Goal: Check status: Check status

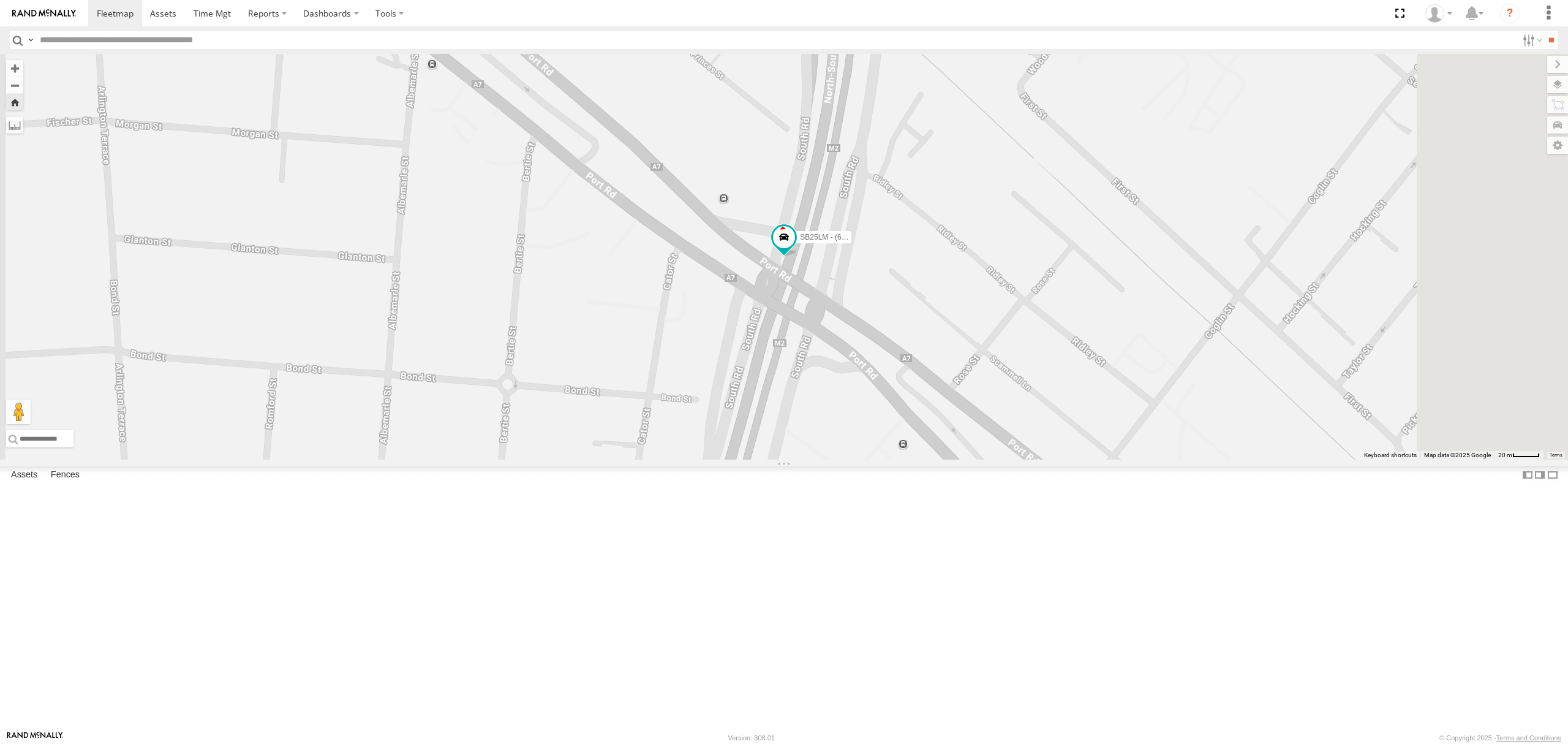
click at [0, 0] on div "S254CLT - [PERSON_NAME]" at bounding box center [0, 0] width 0 height 0
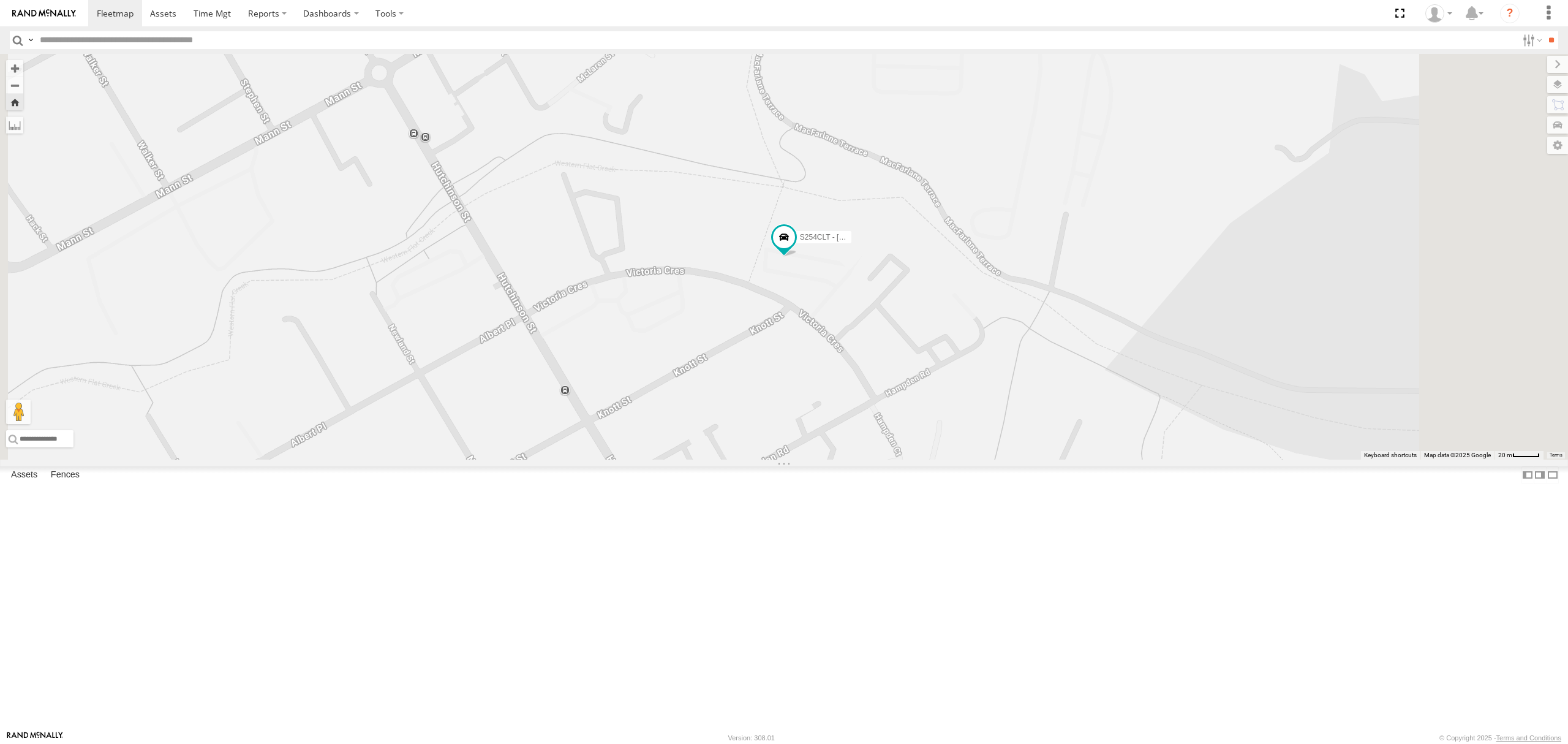
click at [0, 0] on div "S348CAH - [PERSON_NAME]" at bounding box center [0, 0] width 0 height 0
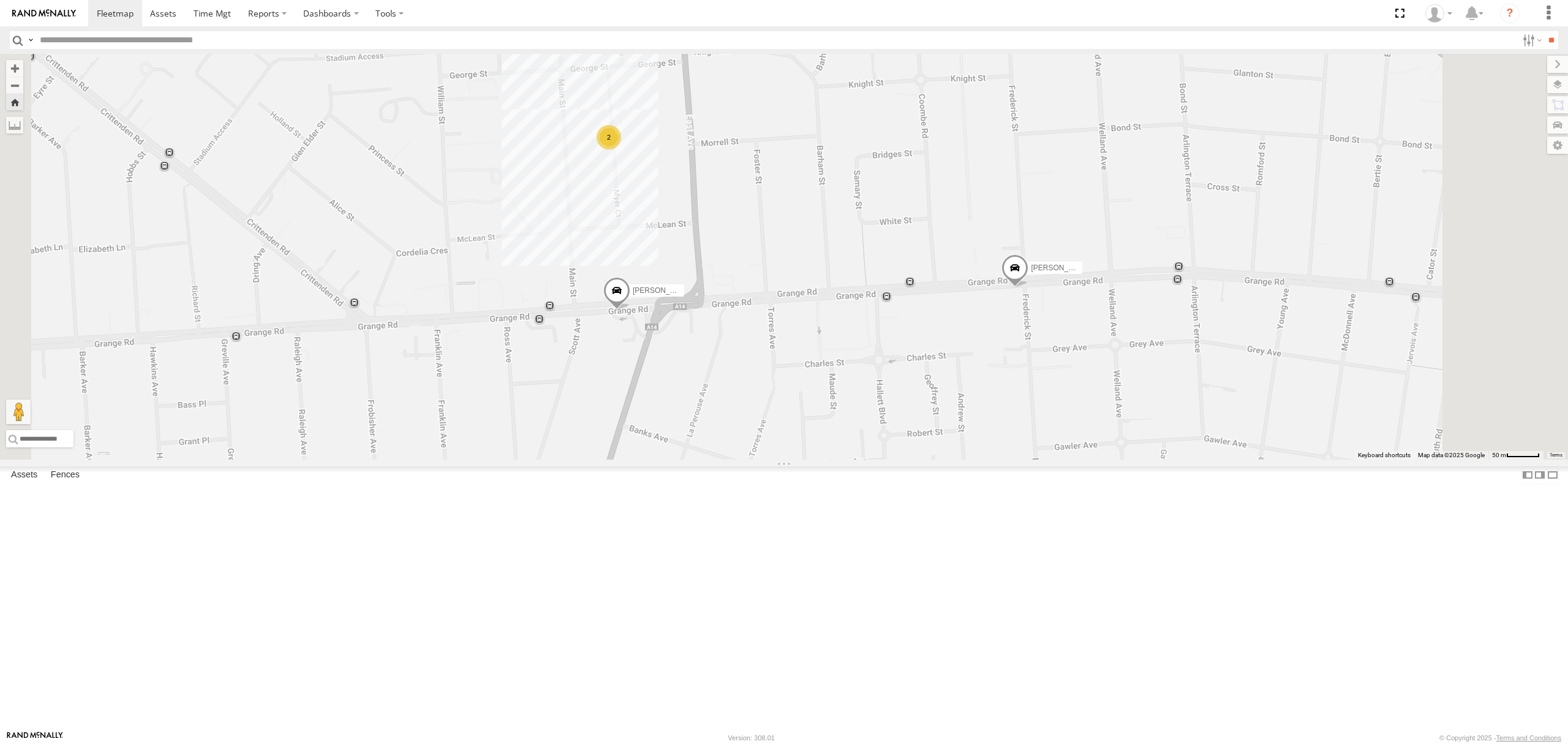
click at [0, 0] on div "All Assets" at bounding box center [0, 0] width 0 height 0
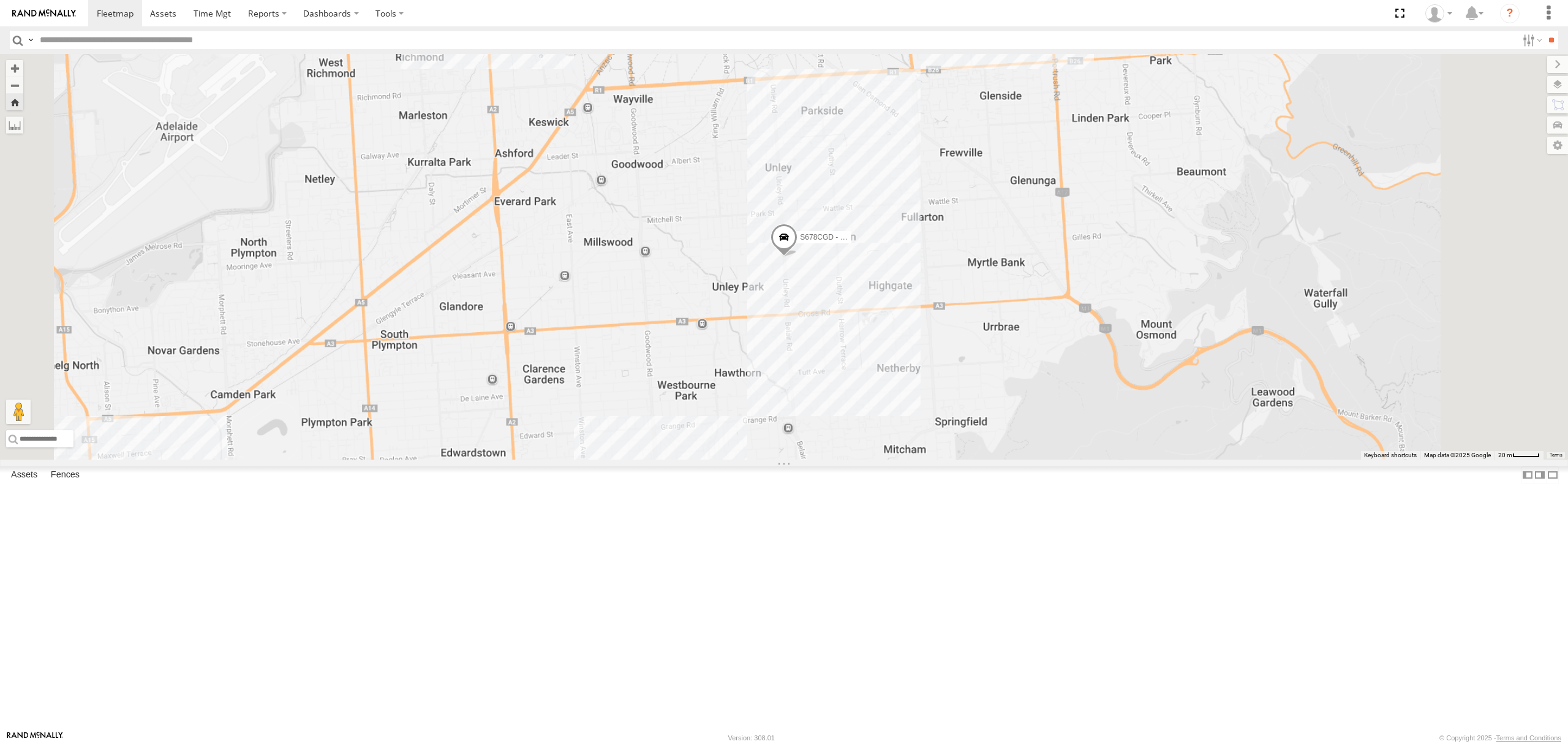
click at [0, 0] on div "All Assets" at bounding box center [0, 0] width 0 height 0
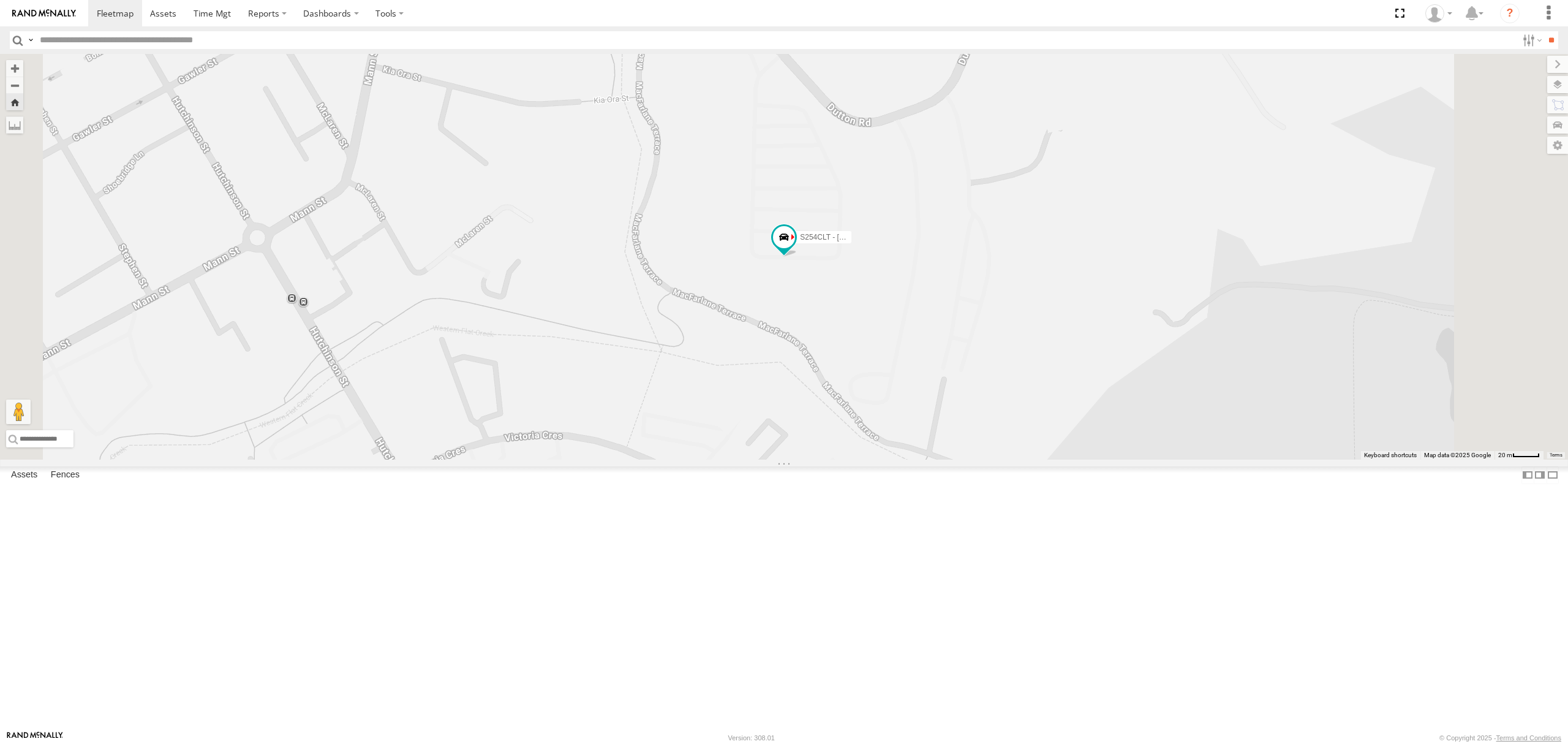
click at [0, 0] on div "SB25LM - (6P HINO) R6 All Assets" at bounding box center [0, 0] width 0 height 0
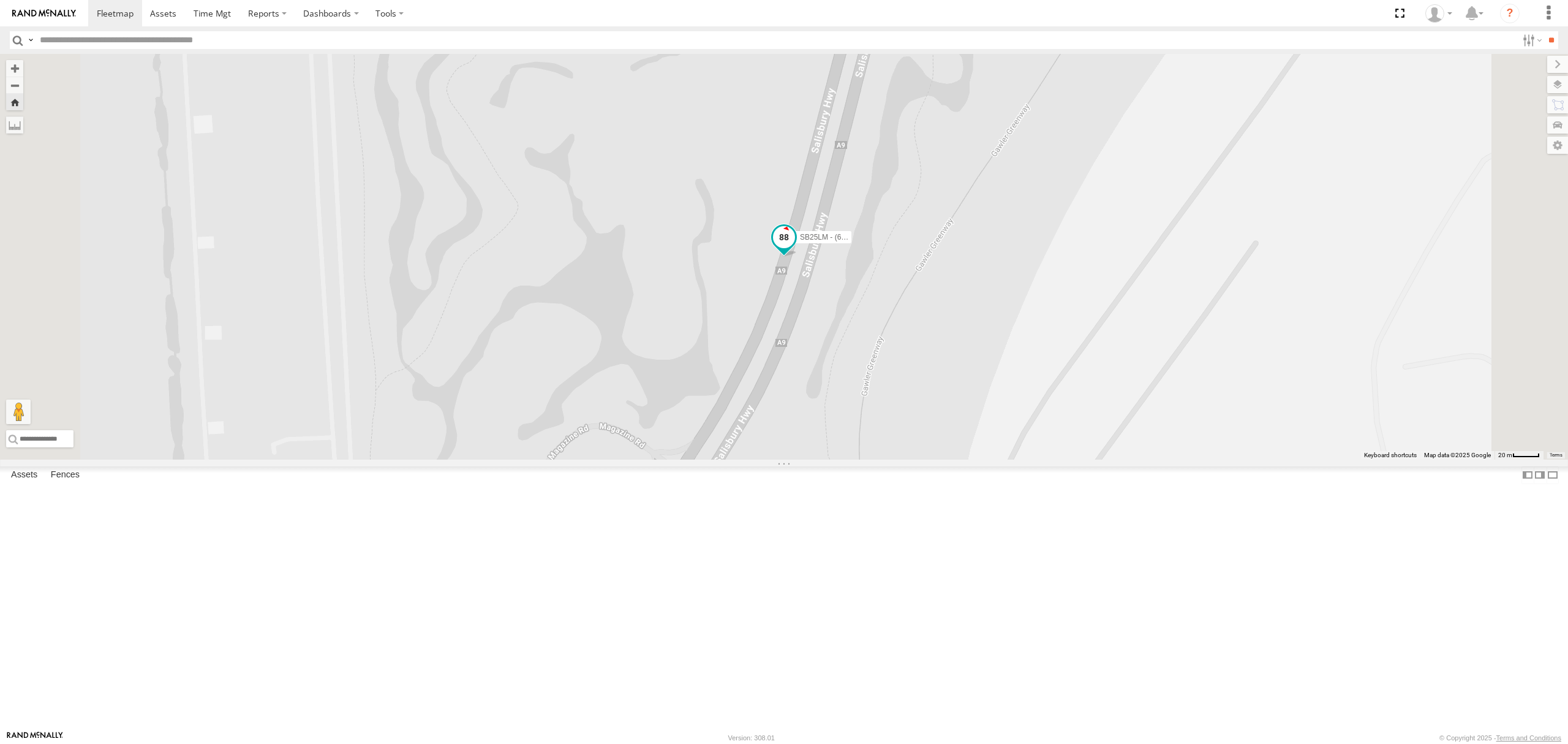
click at [795, 249] on span at bounding box center [784, 238] width 22 height 22
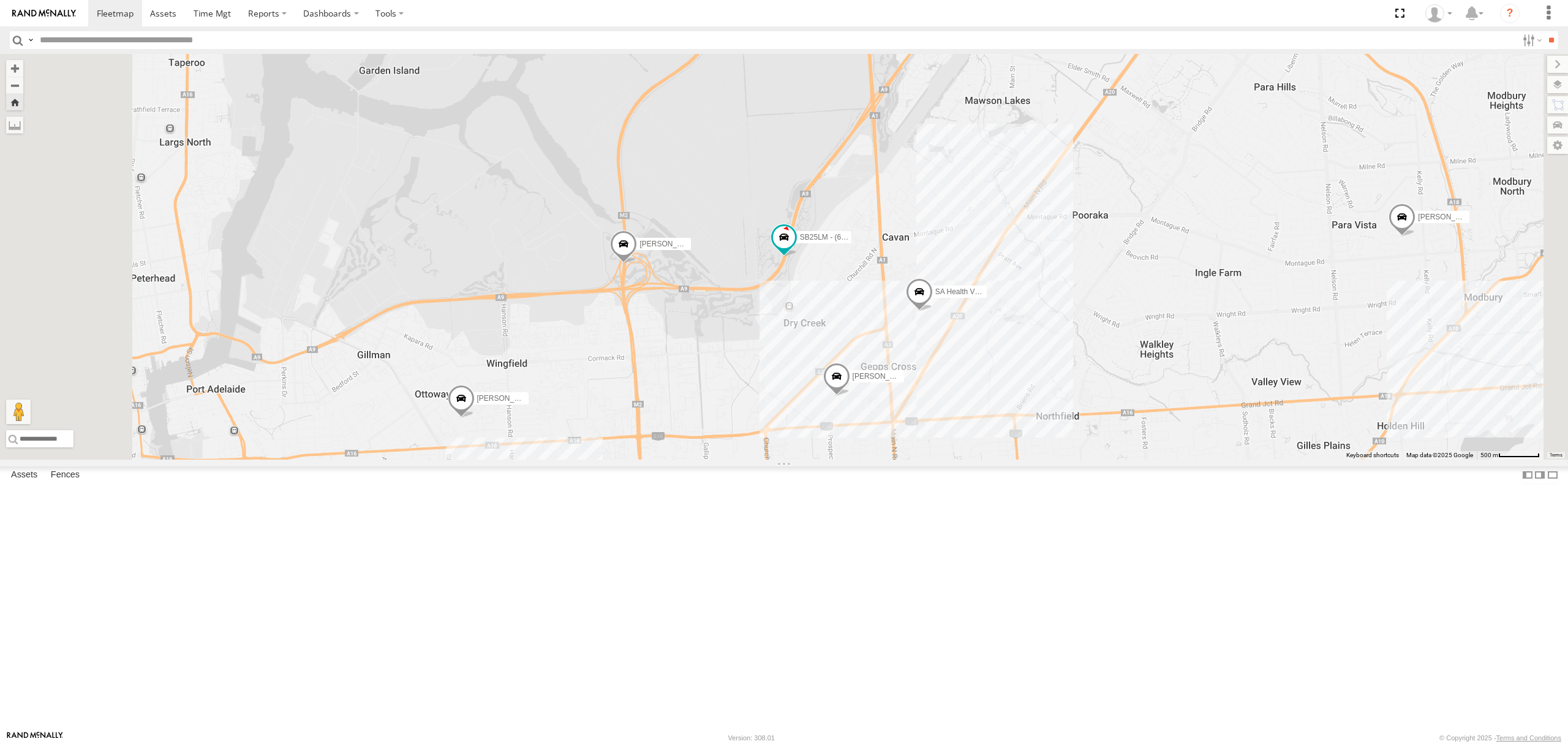
click at [0, 0] on div "All Assets" at bounding box center [0, 0] width 0 height 0
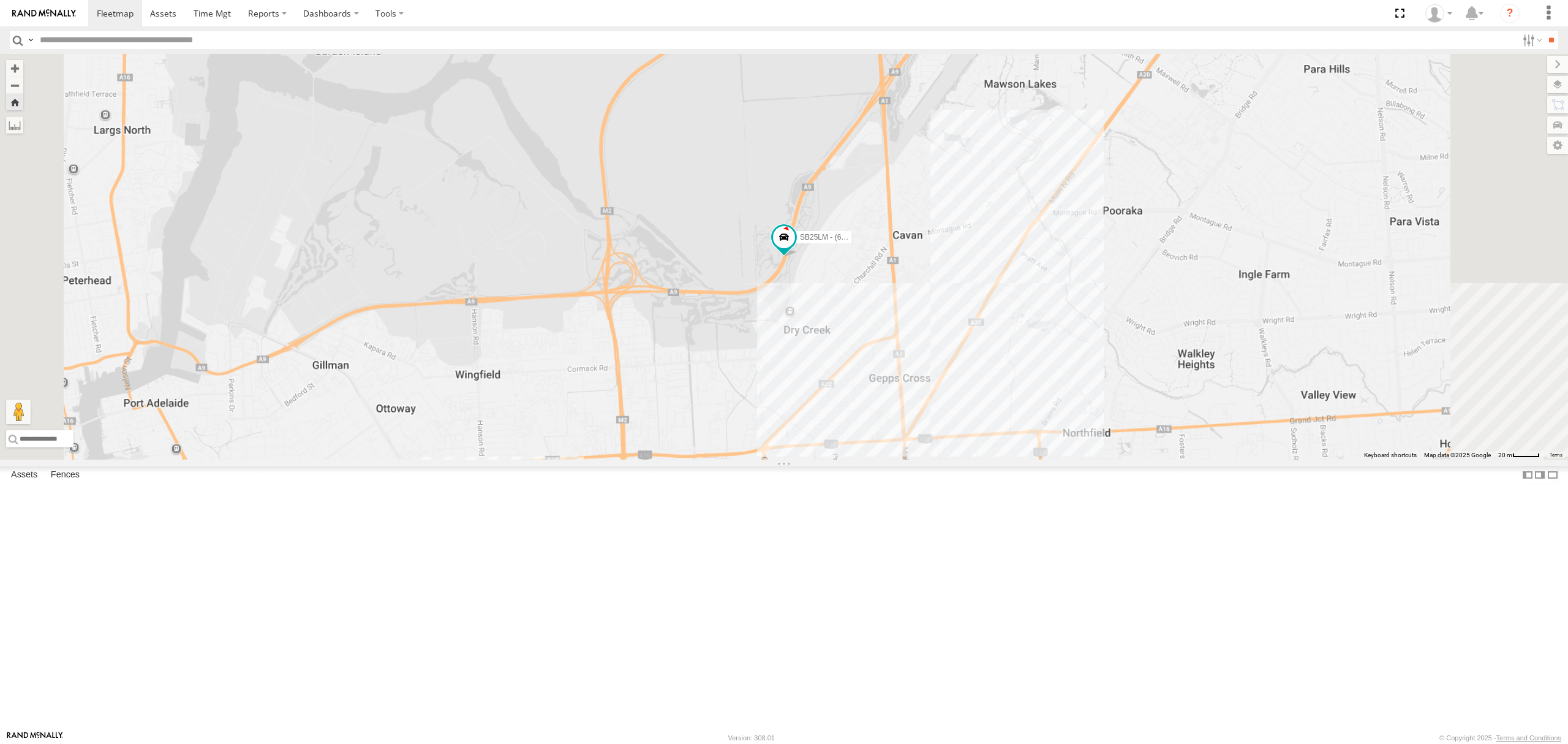
click at [0, 0] on div "6.6" at bounding box center [0, 0] width 0 height 0
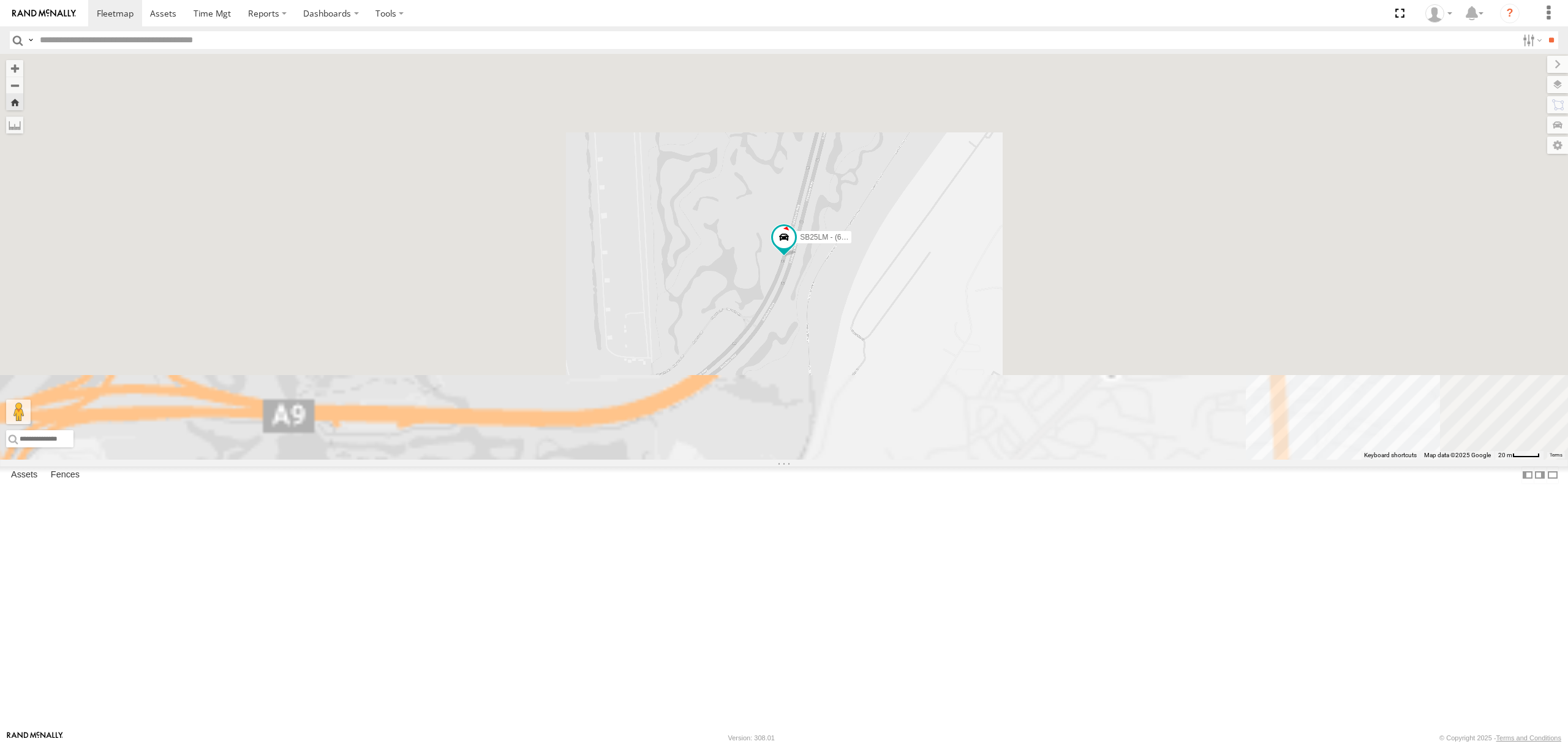
click at [0, 0] on div "S678CGD - Fridge It Sprinter" at bounding box center [0, 0] width 0 height 0
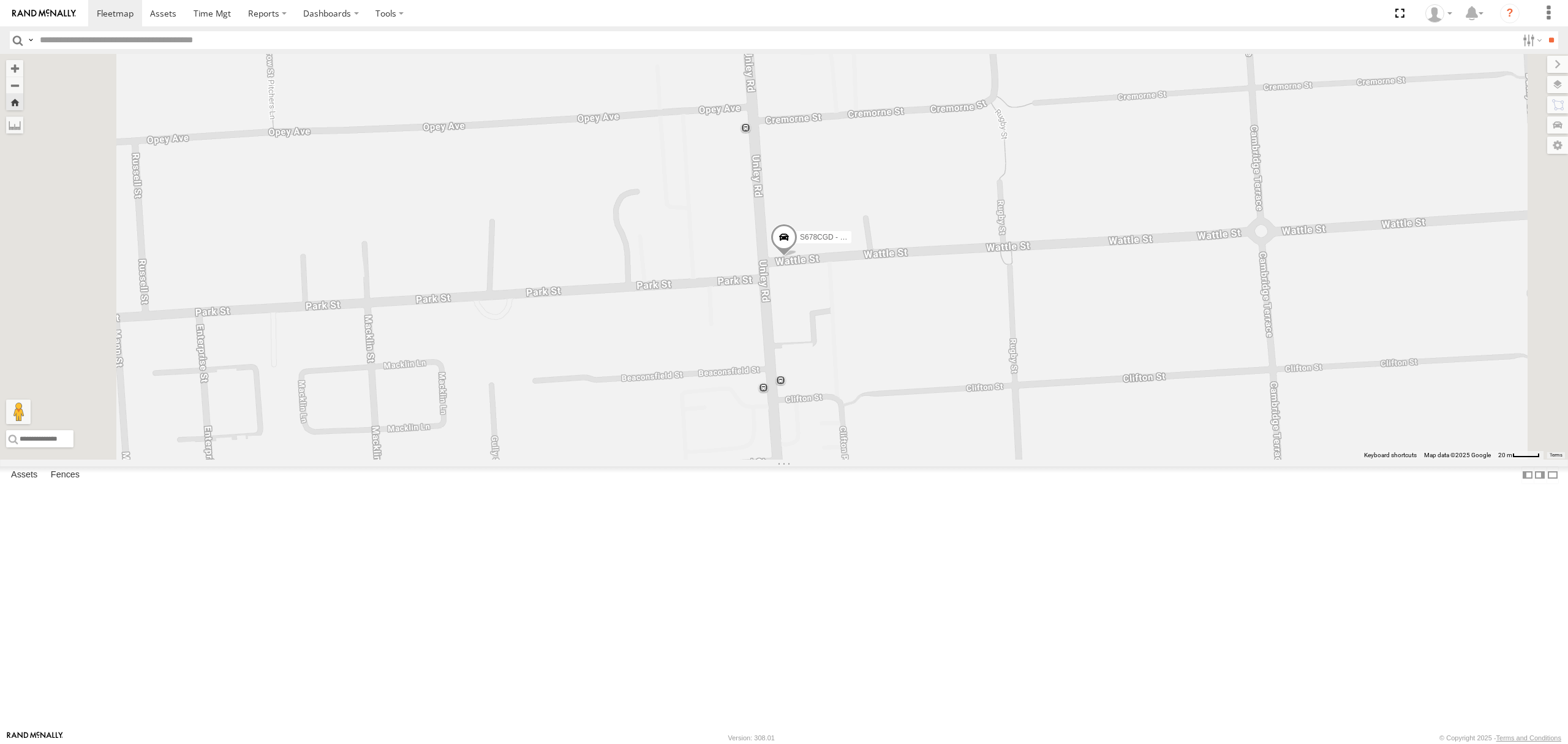
drag, startPoint x: 662, startPoint y: 288, endPoint x: 640, endPoint y: 347, distance: 63.0
click at [643, 336] on div "S678CGD - Fridge It Sprinter" at bounding box center [784, 257] width 1568 height 406
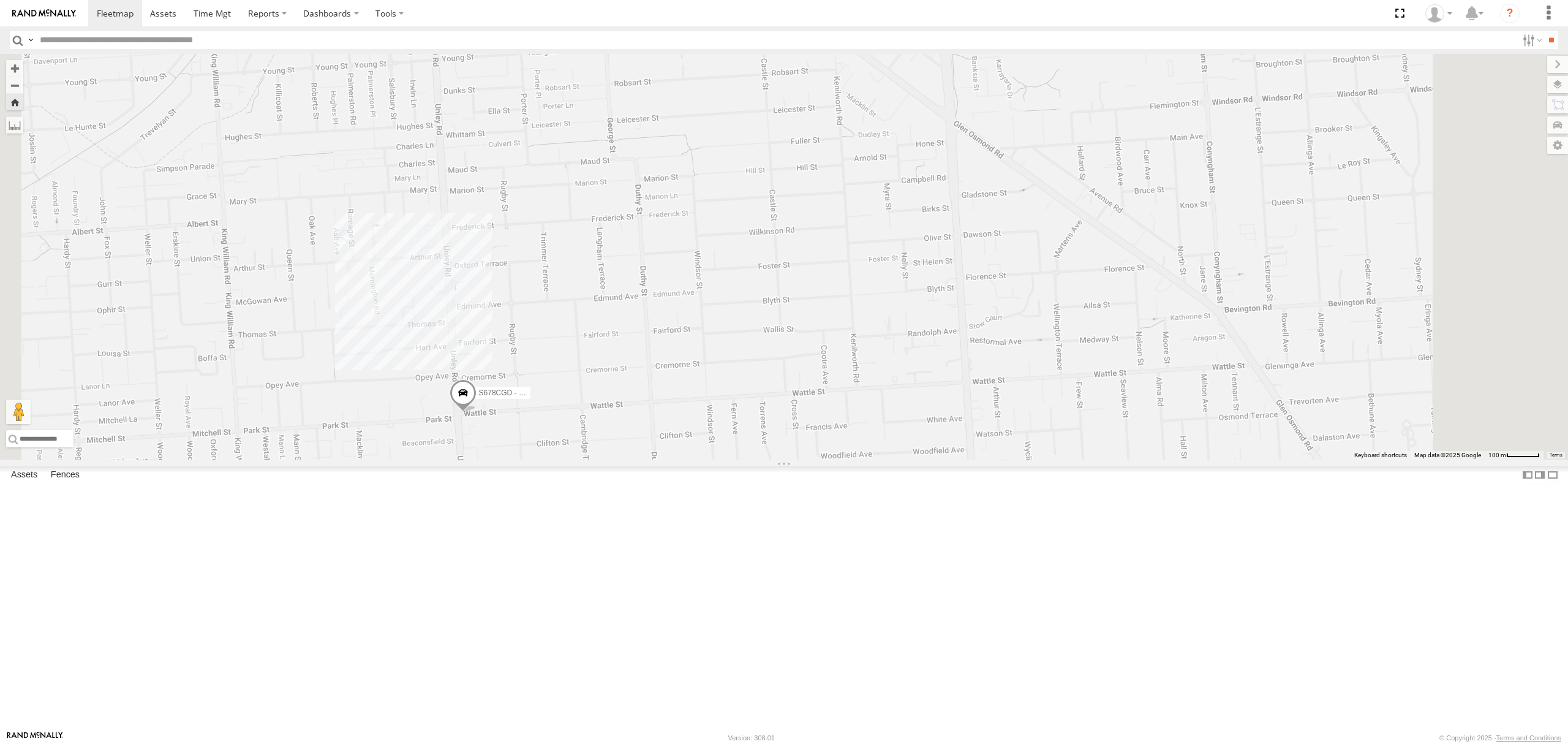
click at [0, 0] on div "All Assets" at bounding box center [0, 0] width 0 height 0
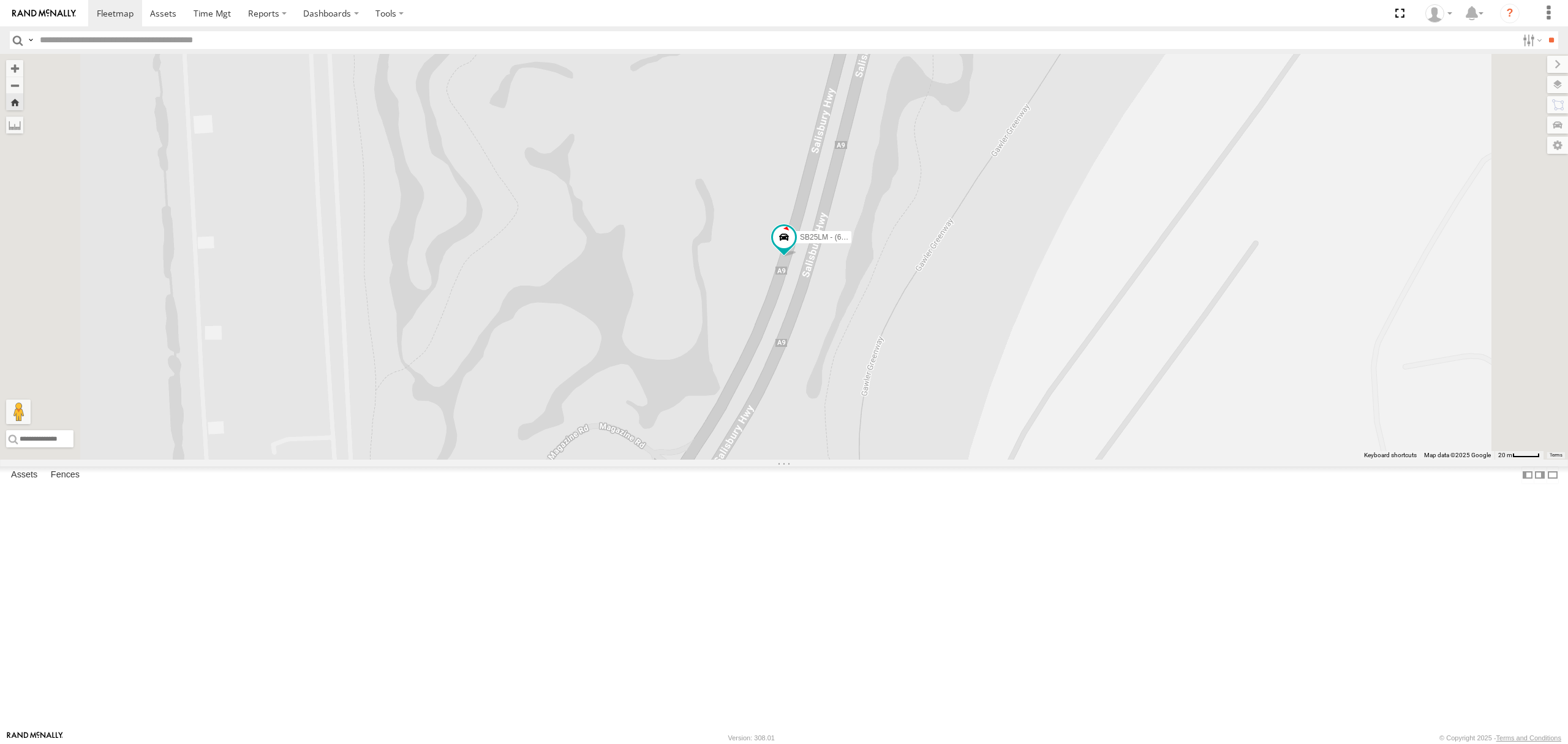
click at [0, 0] on div "S678CGD - Fridge It Sprinter" at bounding box center [0, 0] width 0 height 0
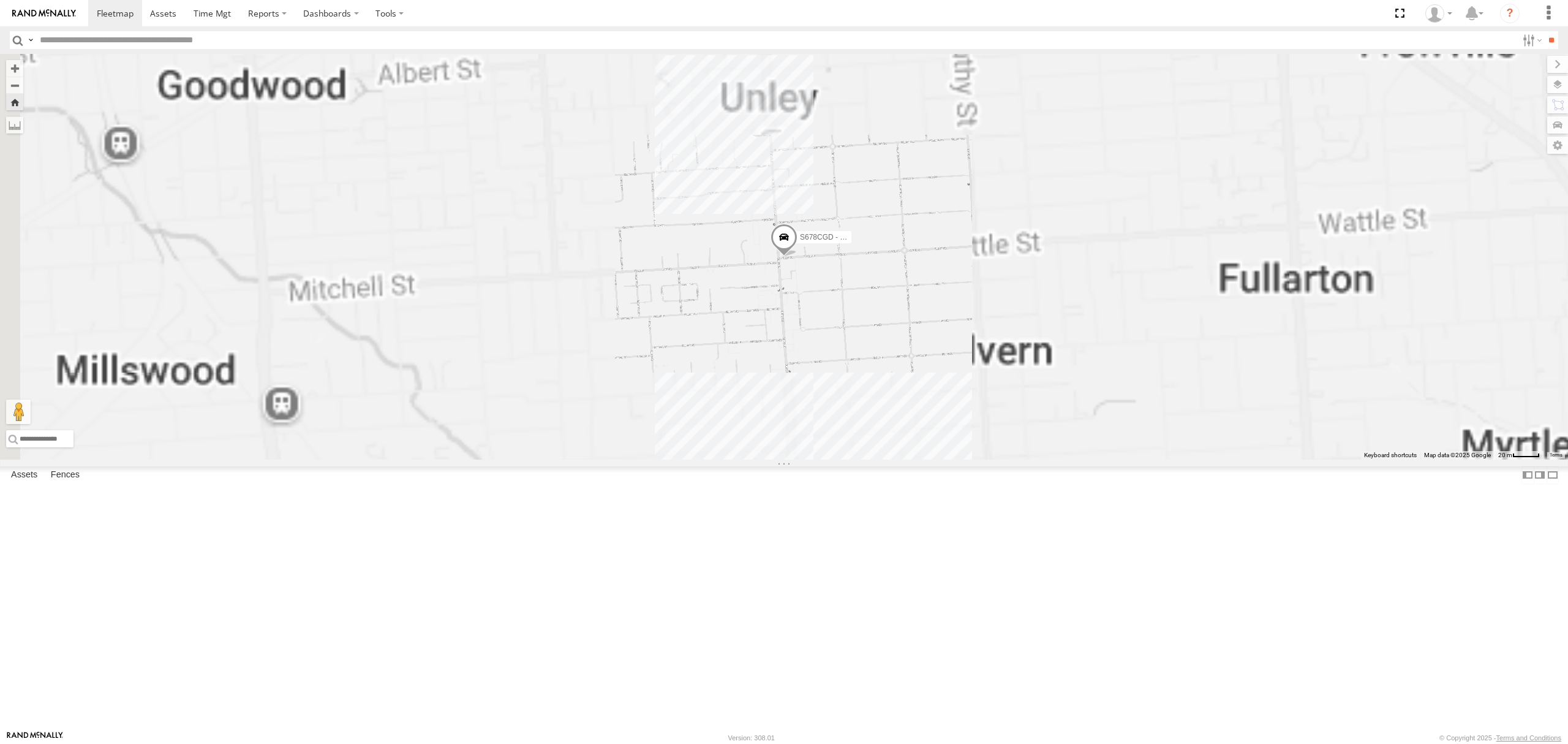
click at [1280, 459] on div "S678CGD - Fridge It Sprinter" at bounding box center [784, 257] width 1568 height 406
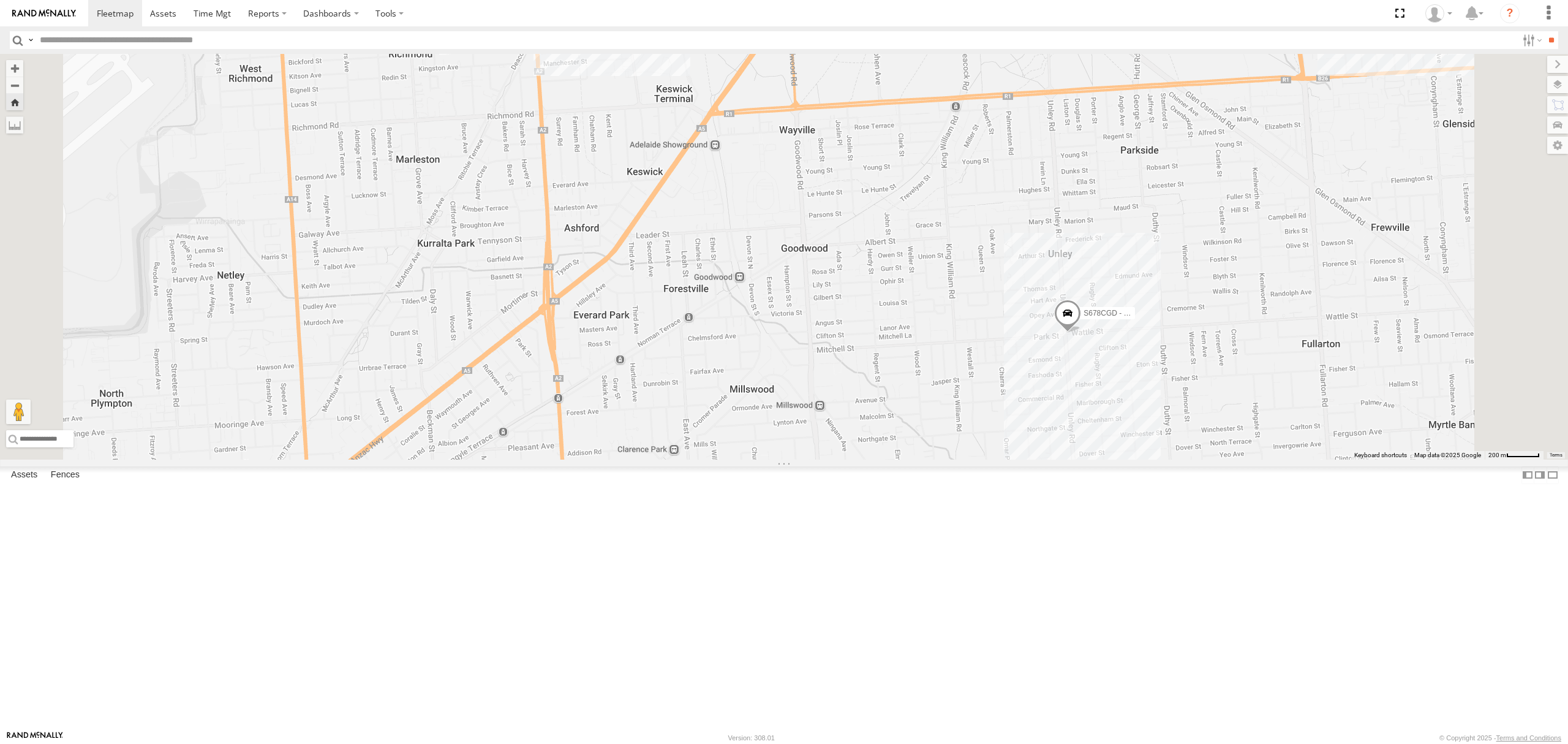
drag, startPoint x: 1036, startPoint y: 488, endPoint x: 1023, endPoint y: 522, distance: 36.4
click at [1023, 459] on div "S678CGD - Fridge It Sprinter" at bounding box center [784, 257] width 1568 height 406
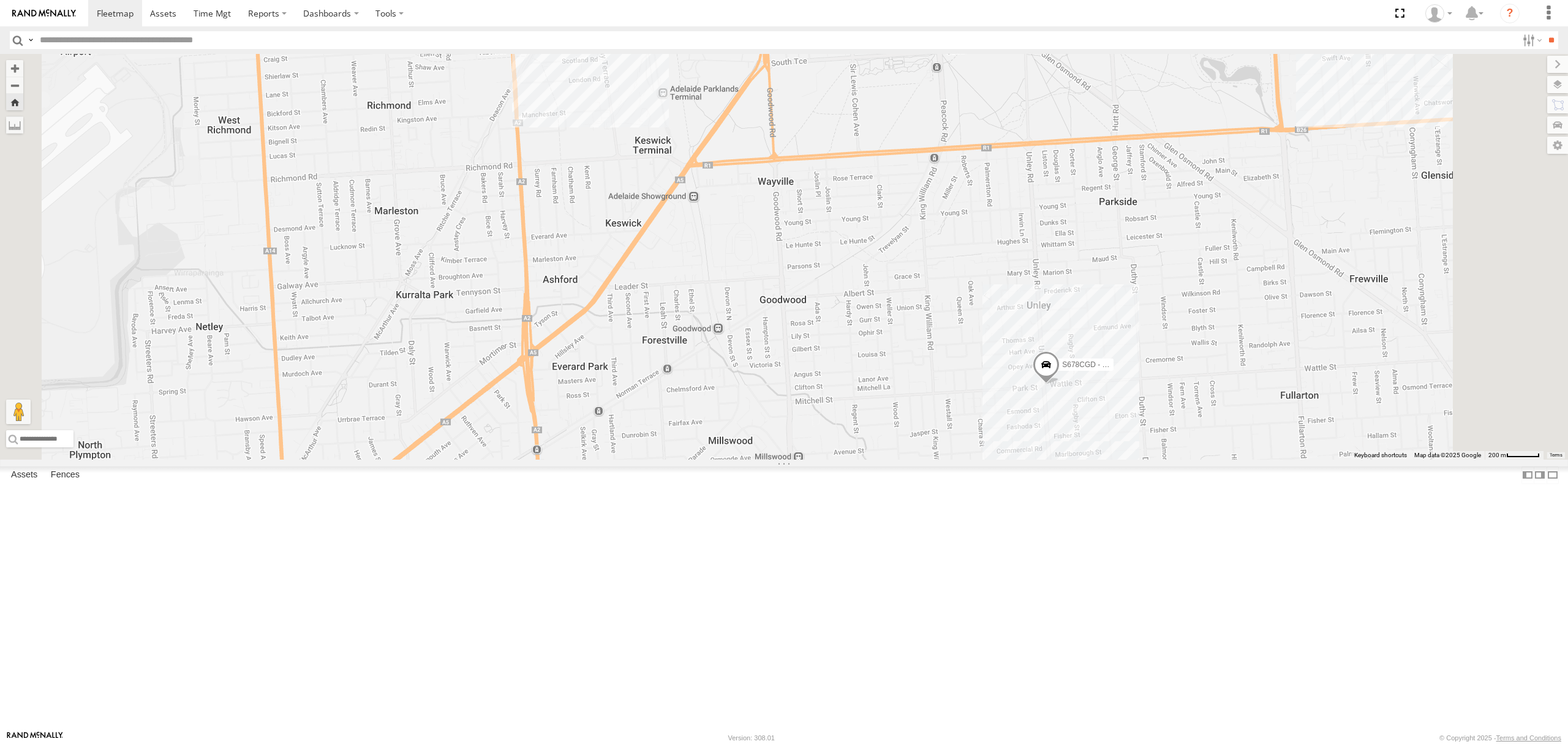
click at [0, 0] on div "All Assets" at bounding box center [0, 0] width 0 height 0
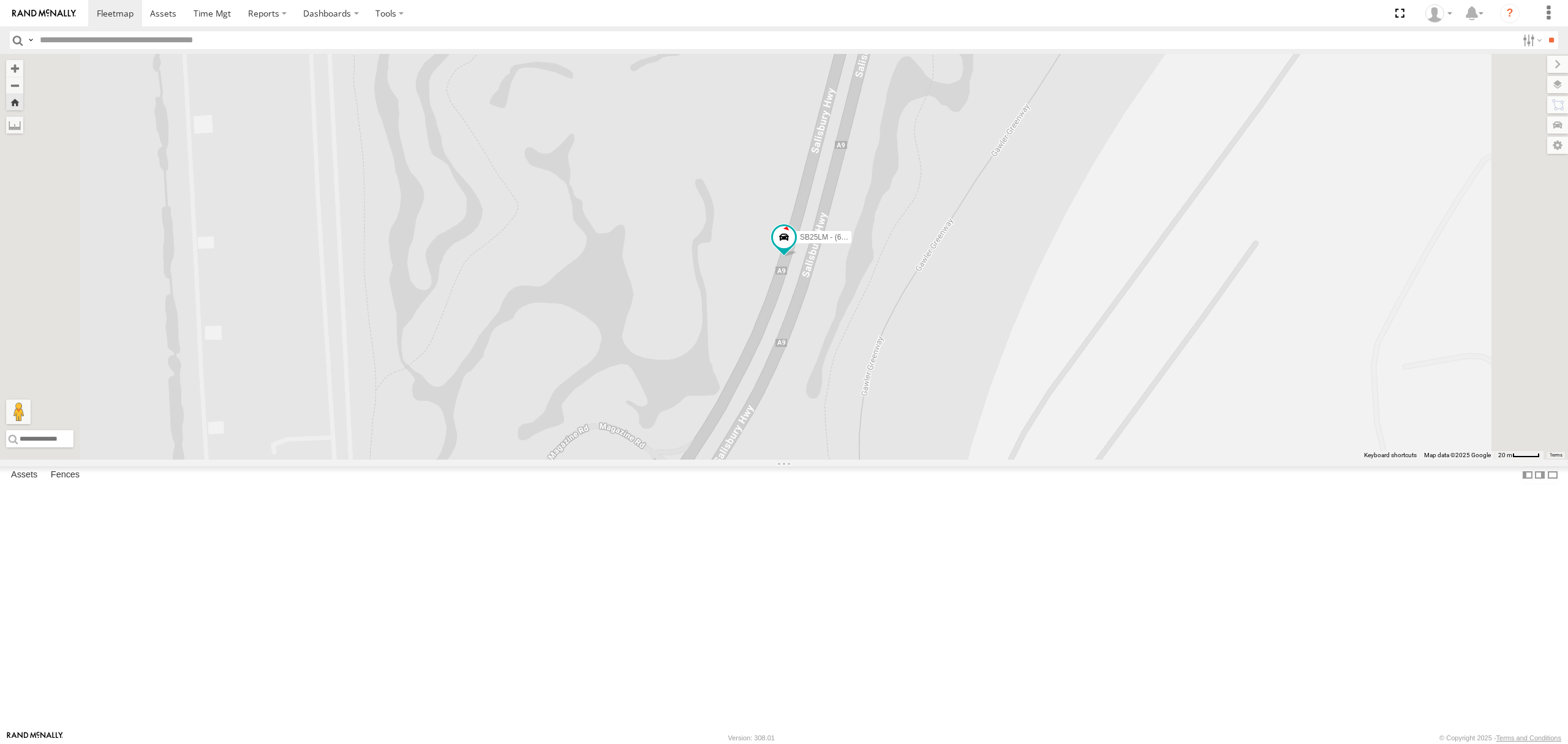
click at [0, 0] on div "S678CGD - Fridge It Sprinter All Assets" at bounding box center [0, 0] width 0 height 0
